Goal: Task Accomplishment & Management: Use online tool/utility

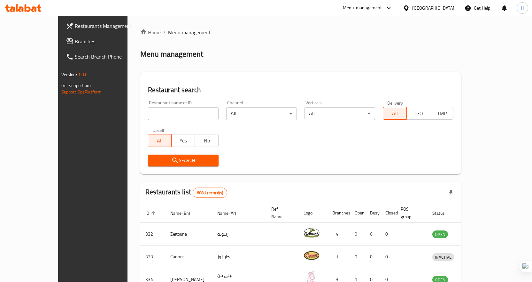
click at [75, 43] on span "Branches" at bounding box center [108, 41] width 67 height 8
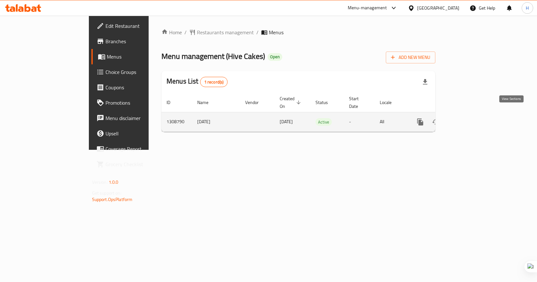
click at [474, 114] on link "enhanced table" at bounding box center [466, 121] width 15 height 15
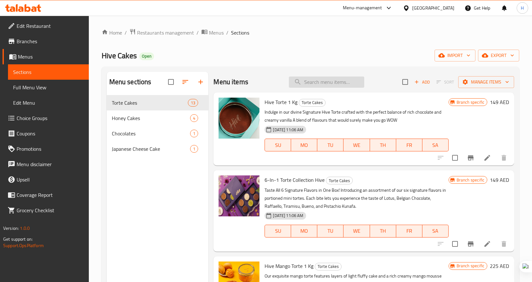
click at [315, 82] on input "search" at bounding box center [326, 81] width 75 height 11
paste input "Hive Cakes"
type input "Hive Cakes"
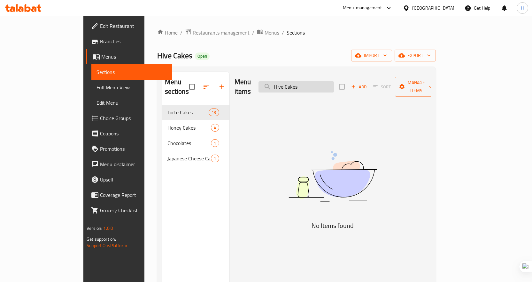
drag, startPoint x: 333, startPoint y: 83, endPoint x: 291, endPoint y: 84, distance: 41.9
click at [291, 84] on input "Hive Cakes" at bounding box center [296, 86] width 75 height 11
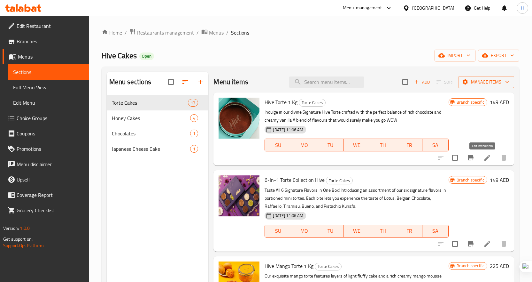
click at [484, 156] on icon at bounding box center [488, 158] width 8 height 8
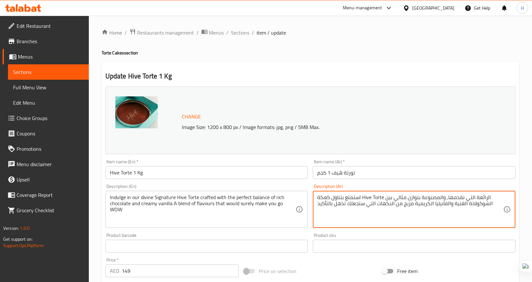
drag, startPoint x: 363, startPoint y: 196, endPoint x: 383, endPoint y: 196, distance: 20.1
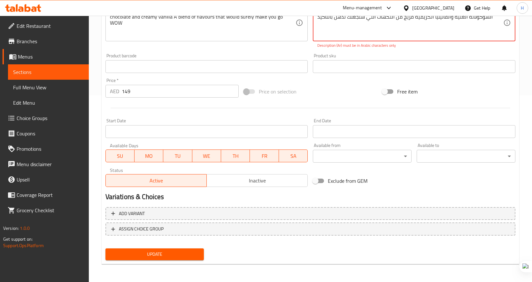
type textarea "استمتع بتناول كعكة هافي تورت الرائعة التي نقدمها، والمصنوعة بتوازن مثالي بين ال…"
click at [176, 253] on span "Update" at bounding box center [155, 254] width 89 height 8
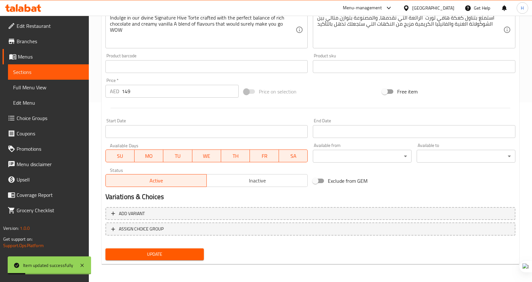
click at [22, 7] on icon at bounding box center [20, 8] width 5 height 5
